Goal: Task Accomplishment & Management: Manage account settings

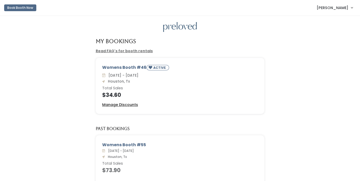
click at [128, 104] on u "Manage Discounts" at bounding box center [120, 104] width 36 height 5
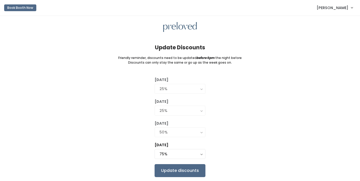
scroll to position [17, 0]
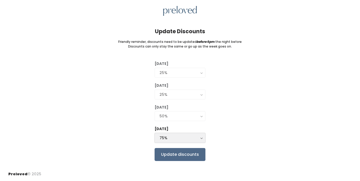
click at [175, 136] on div "75%" at bounding box center [179, 138] width 41 height 6
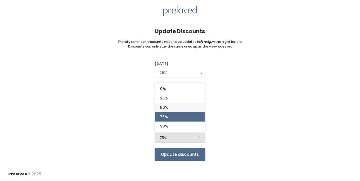
click at [178, 106] on link "50%" at bounding box center [180, 107] width 50 height 9
select select "50%"
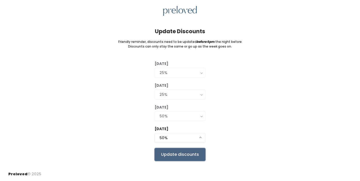
click at [182, 153] on input "Update discounts" at bounding box center [179, 154] width 51 height 13
